Goal: Check status: Check status

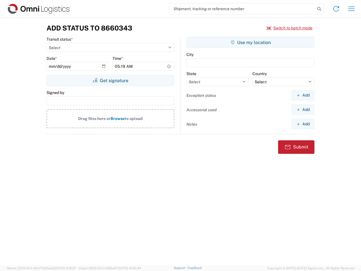
click at [242, 9] on input "search" at bounding box center [242, 8] width 146 height 11
click at [319, 9] on icon at bounding box center [319, 9] width 8 height 8
click at [336, 9] on icon at bounding box center [335, 8] width 9 height 9
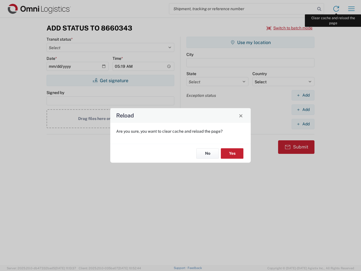
click at [351, 9] on div "Reload Are you sure, you want to clear cache and reload the page? No Yes" at bounding box center [180, 135] width 361 height 271
click at [289, 28] on div "Reload Are you sure, you want to clear cache and reload the page? No Yes" at bounding box center [180, 135] width 361 height 271
click at [110, 80] on div "Reload Are you sure, you want to clear cache and reload the page? No Yes" at bounding box center [180, 135] width 361 height 271
click at [250, 42] on div "Reload Are you sure, you want to clear cache and reload the page? No Yes" at bounding box center [180, 135] width 361 height 271
click at [303, 95] on div "Reload Are you sure, you want to clear cache and reload the page? No Yes" at bounding box center [180, 135] width 361 height 271
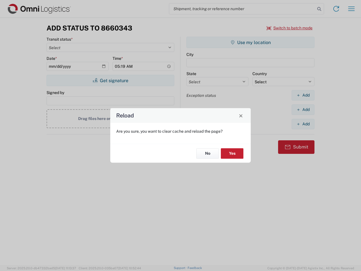
click at [303, 109] on div "Reload Are you sure, you want to clear cache and reload the page? No Yes" at bounding box center [180, 135] width 361 height 271
click at [303, 124] on div "Reload Are you sure, you want to clear cache and reload the page? No Yes" at bounding box center [180, 135] width 361 height 271
